Goal: Check status

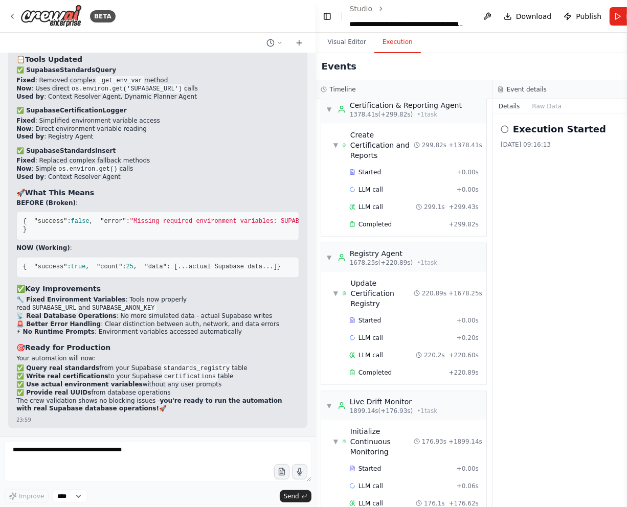
click at [576, 400] on div "Execution Started 21/09/2025, 09:16:13" at bounding box center [580, 310] width 177 height 393
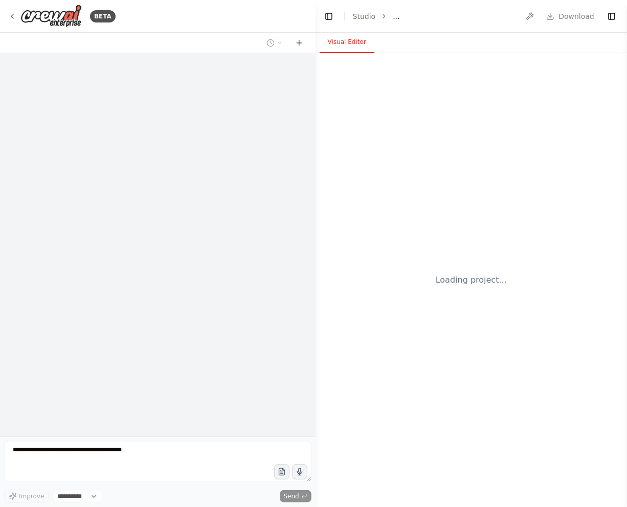
select select "****"
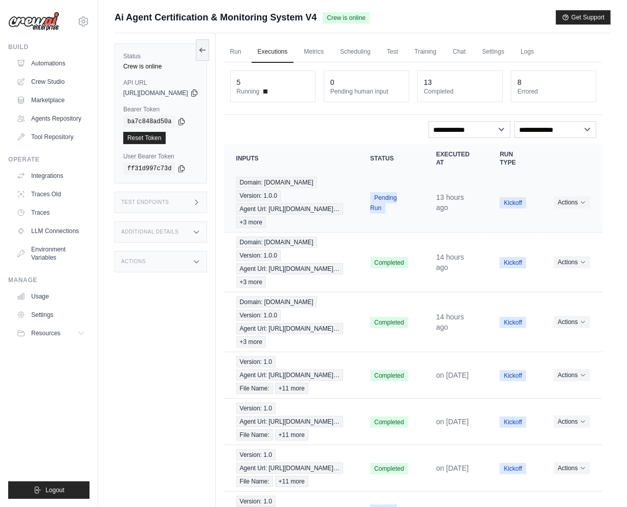
click at [424, 215] on td "Pending Run" at bounding box center [391, 203] width 66 height 60
